Goal: Task Accomplishment & Management: Use online tool/utility

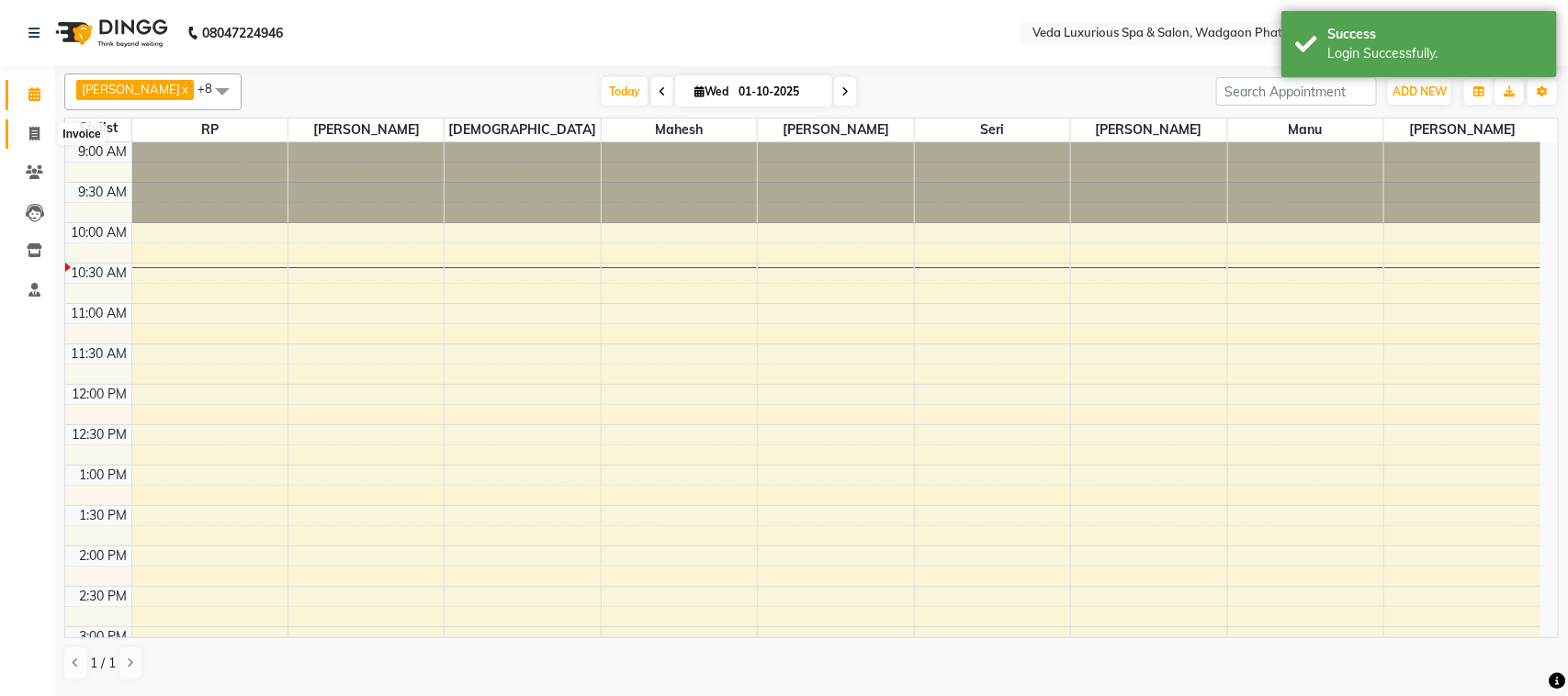
click at [32, 136] on icon at bounding box center [34, 134] width 10 height 14
select select "service"
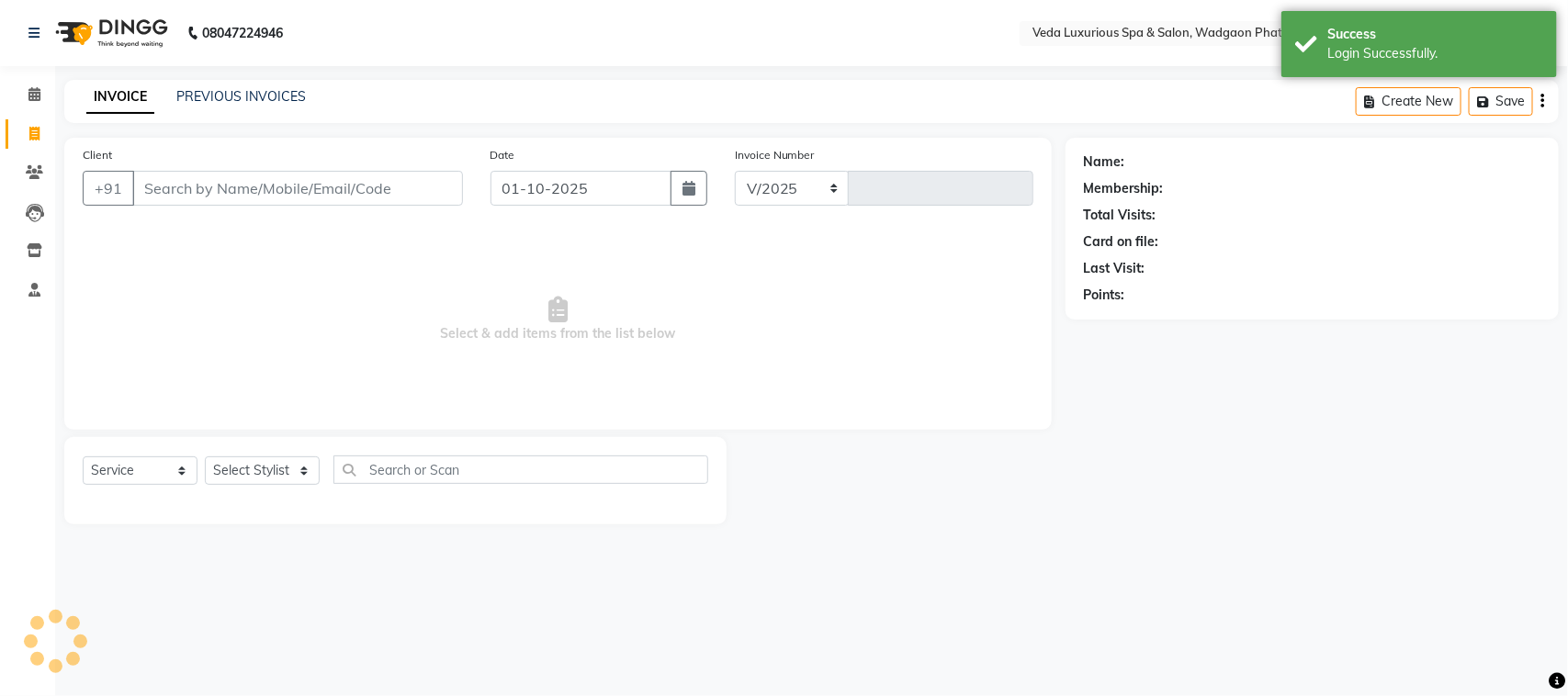
select select "4666"
type input "2761"
